Goal: Information Seeking & Learning: Learn about a topic

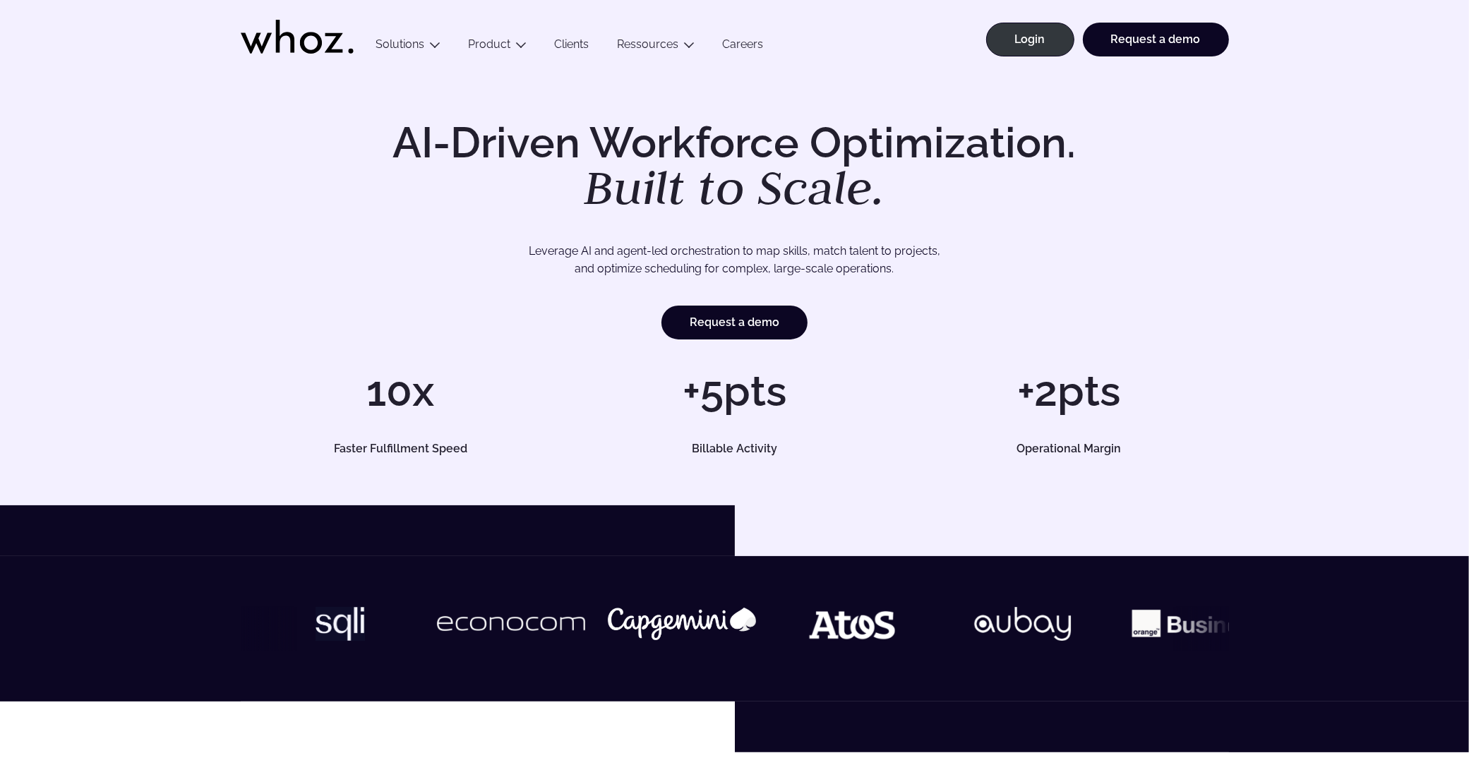
click at [514, 161] on h1 "AI-Driven Workforce Optimization. Built to Scale." at bounding box center [734, 166] width 723 height 90
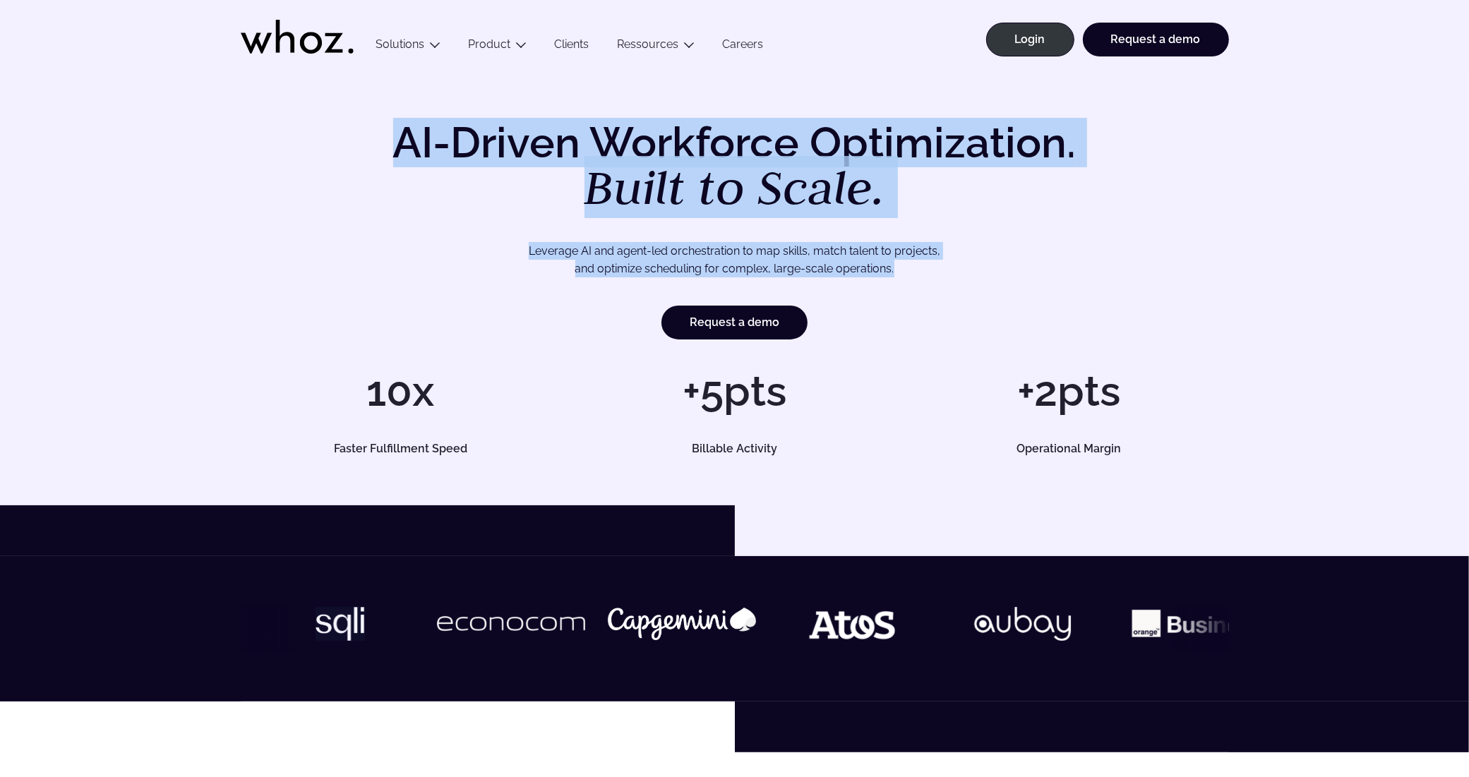
drag, startPoint x: 514, startPoint y: 161, endPoint x: 567, endPoint y: 268, distance: 119.6
click at [567, 268] on div "AI-Driven Workforce Optimization. Built to Scale. Leverage AI and agent-led orc…" at bounding box center [735, 230] width 988 height 218
click at [567, 268] on p "Leverage AI and agent-led orchestration to map skills, match talent to projects…" at bounding box center [734, 260] width 889 height 36
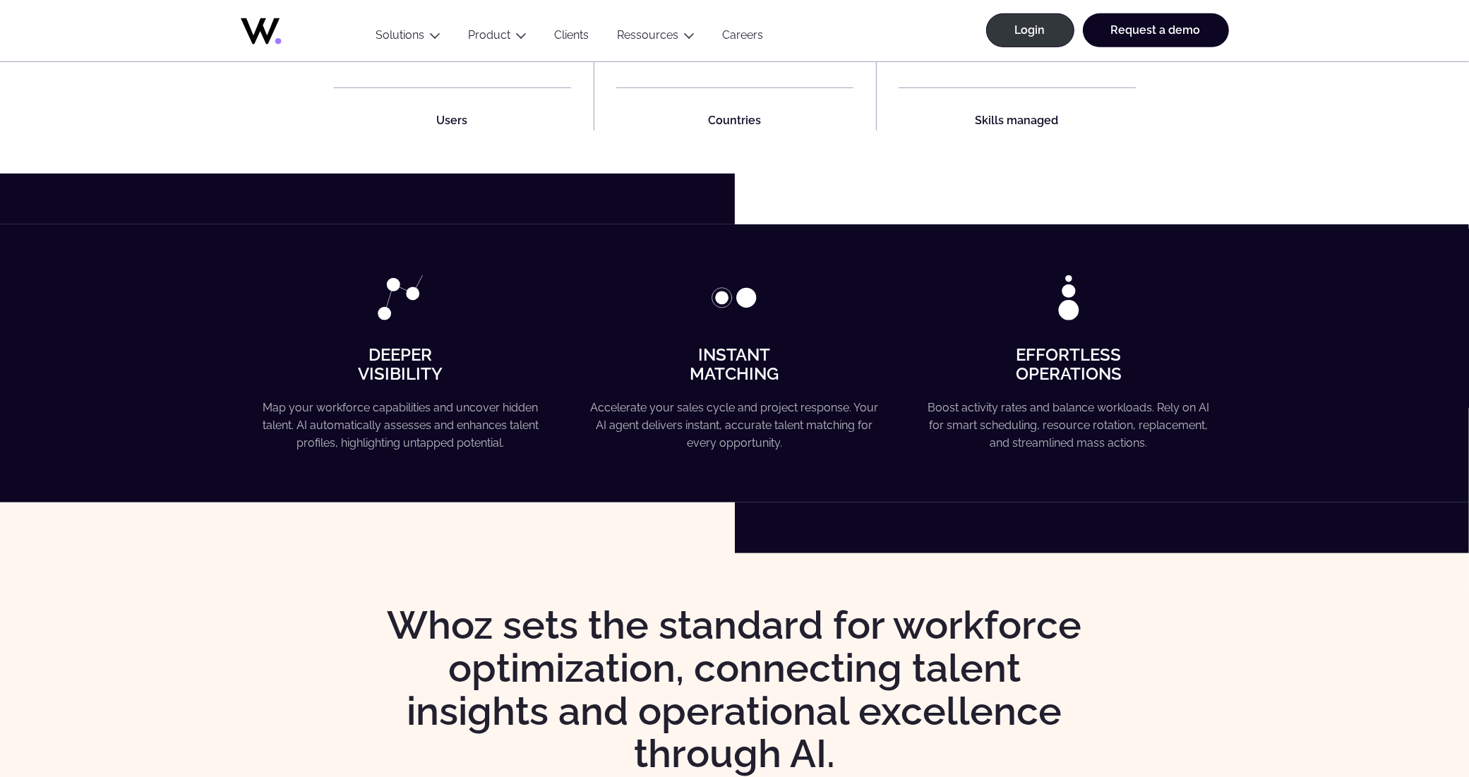
scroll to position [794, 0]
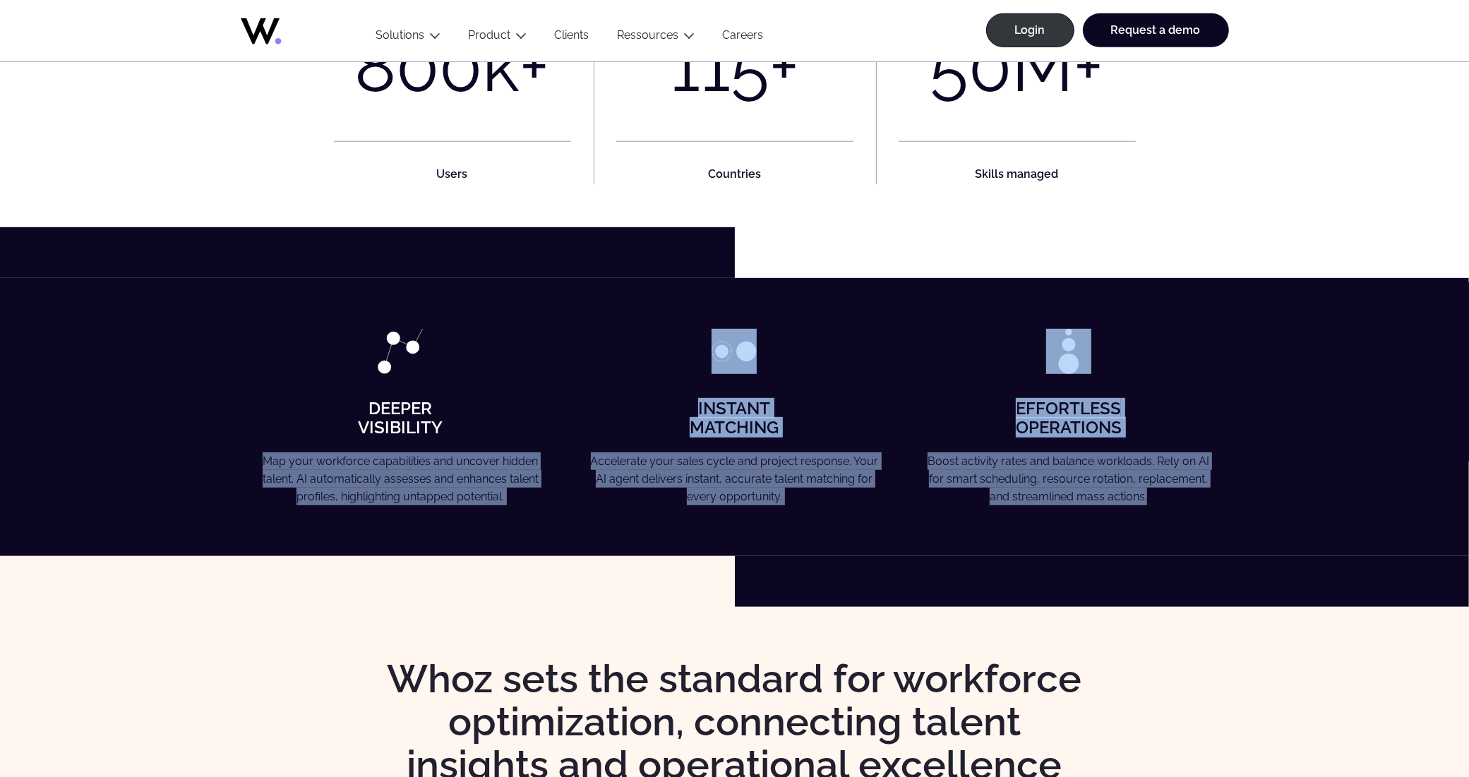
drag, startPoint x: 263, startPoint y: 454, endPoint x: 1155, endPoint y: 512, distance: 893.9
click at [1155, 512] on div "Deeper Visibility Map your workforce capabilities and uncover hidden talent. AI…" at bounding box center [734, 417] width 1469 height 278
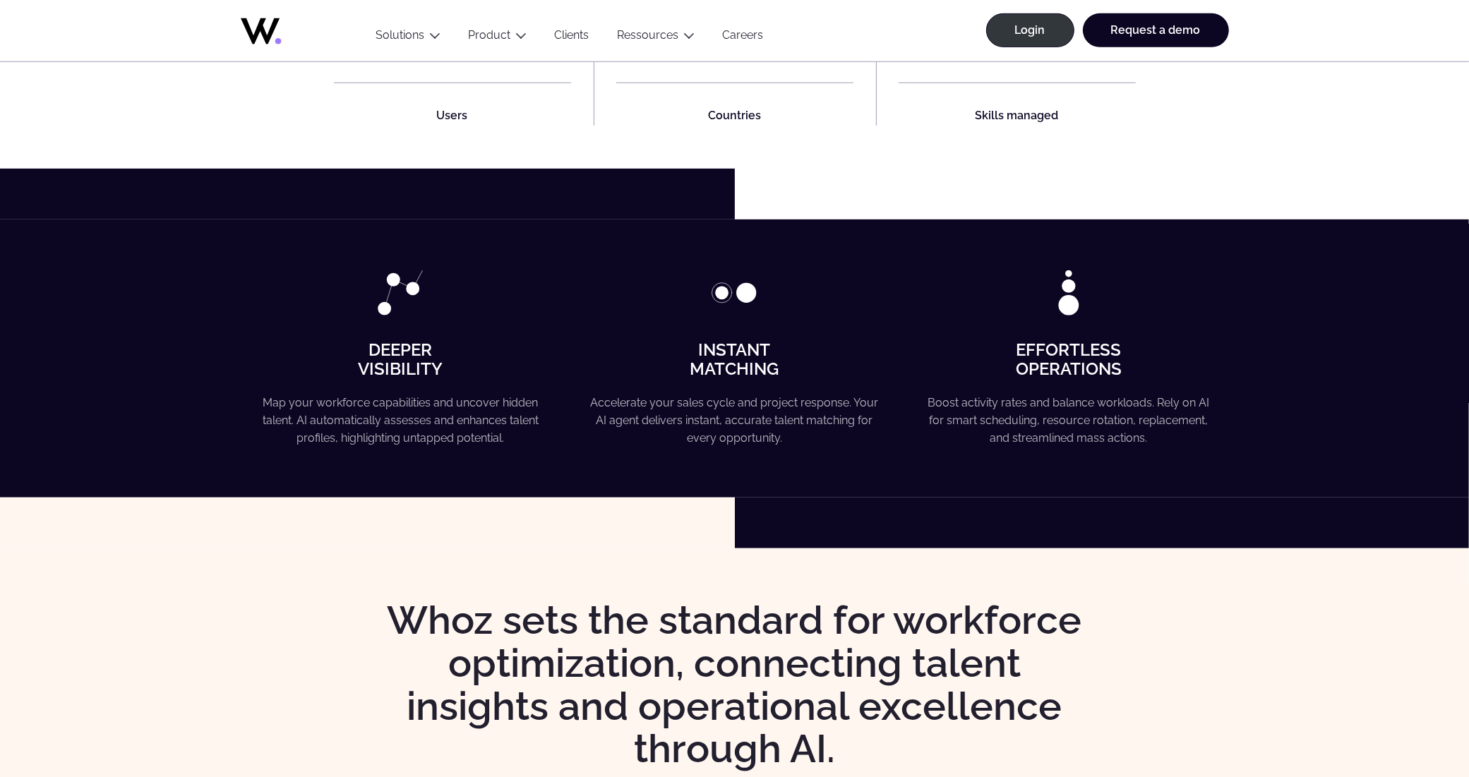
scroll to position [1323, 0]
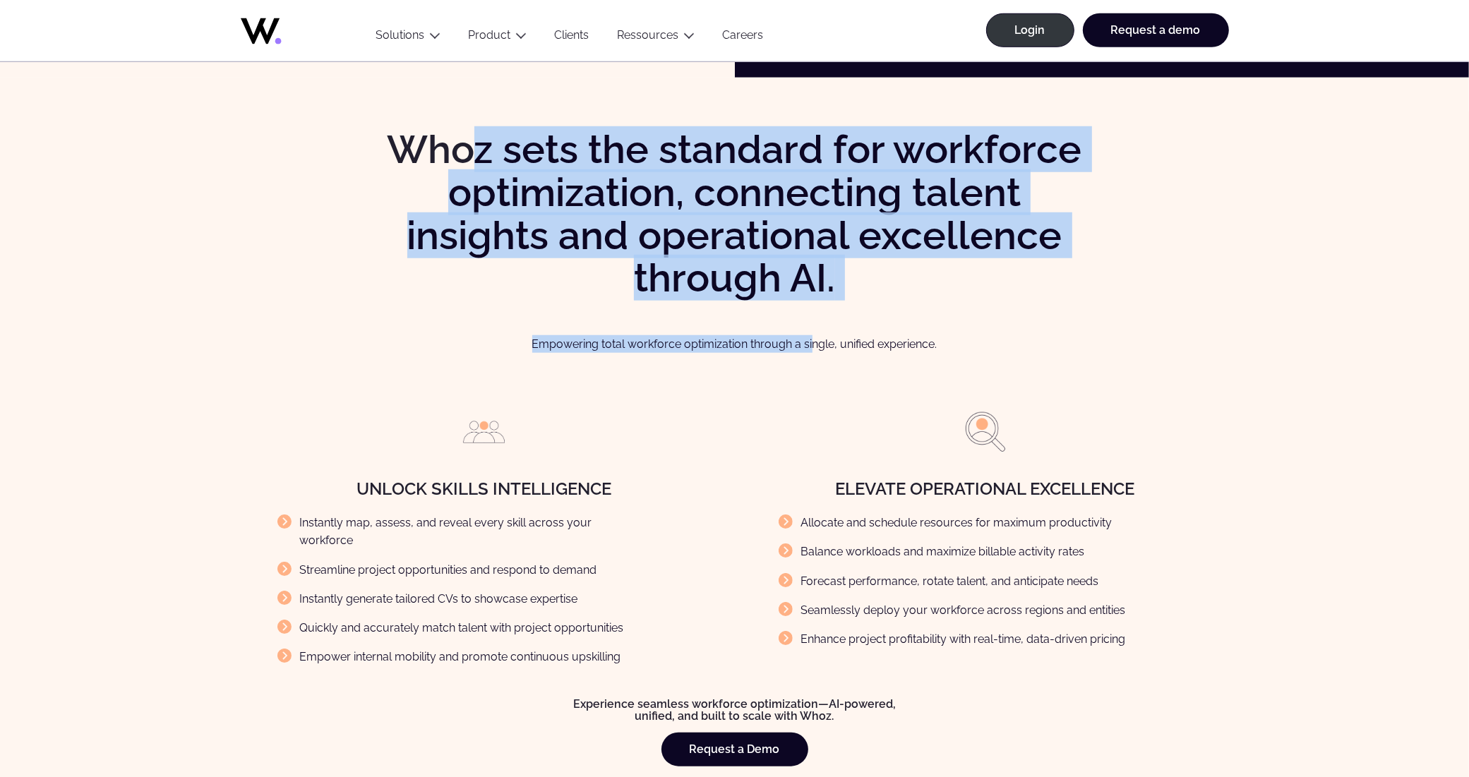
drag, startPoint x: 482, startPoint y: 124, endPoint x: 809, endPoint y: 318, distance: 380.0
click at [809, 318] on div "Whoz sets the standard for workforce optimization, connecting talent insights a…" at bounding box center [734, 448] width 1469 height 740
click at [809, 318] on div "Whoz sets the standard for workforce optimization, connecting talent insights a…" at bounding box center [734, 447] width 1412 height 638
